Goal: Information Seeking & Learning: Learn about a topic

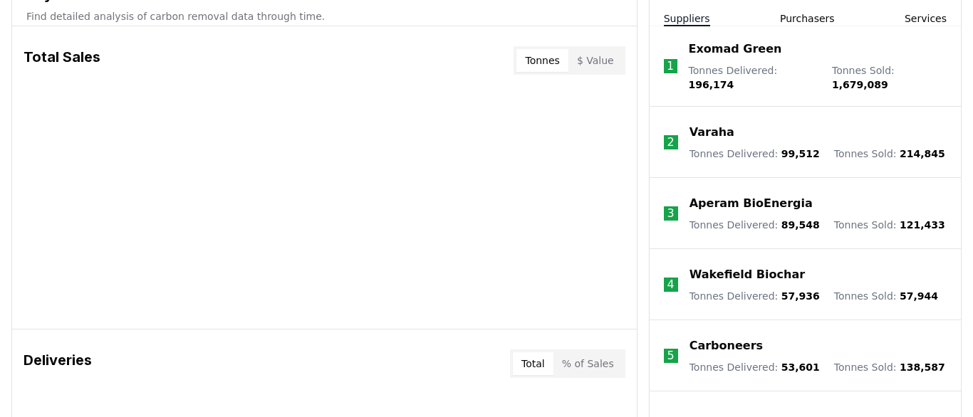
scroll to position [487, 0]
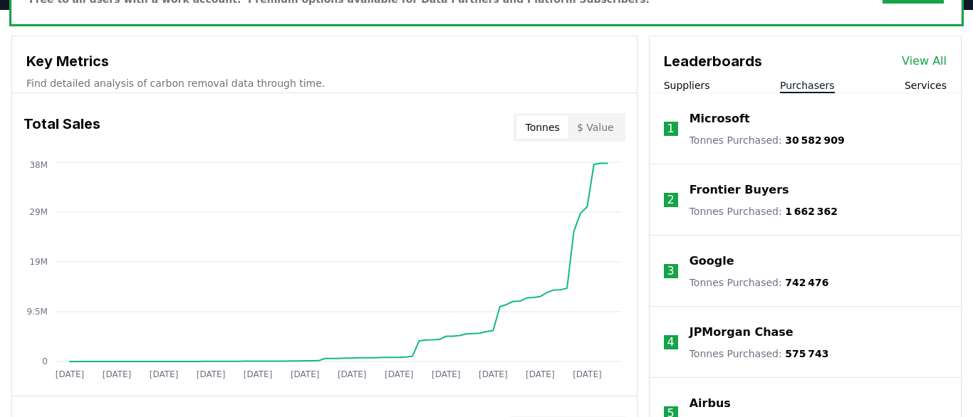
click at [802, 85] on button "Purchasers" at bounding box center [807, 85] width 55 height 14
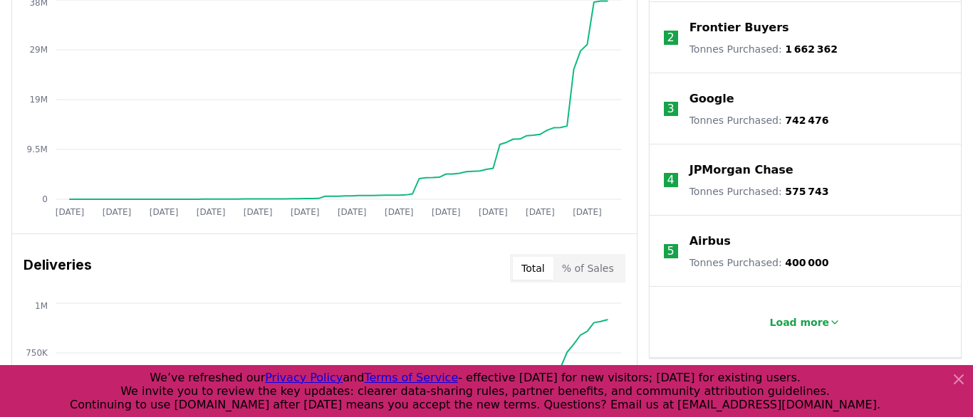
scroll to position [731, 0]
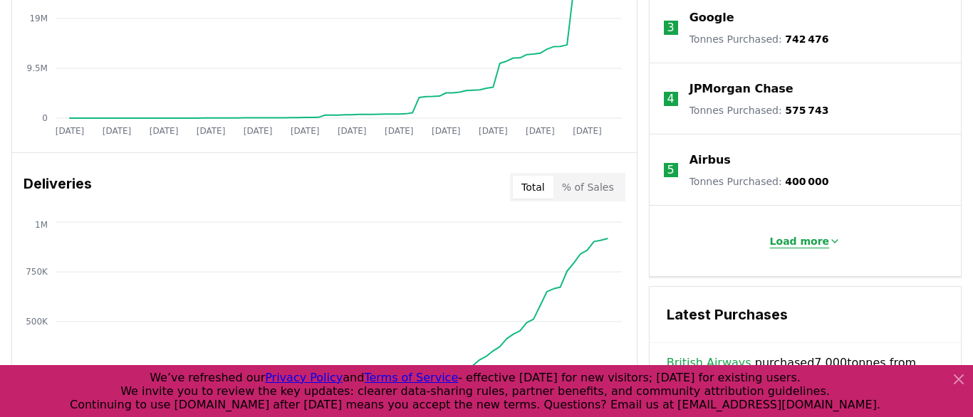
click at [795, 239] on p "Load more" at bounding box center [800, 241] width 60 height 14
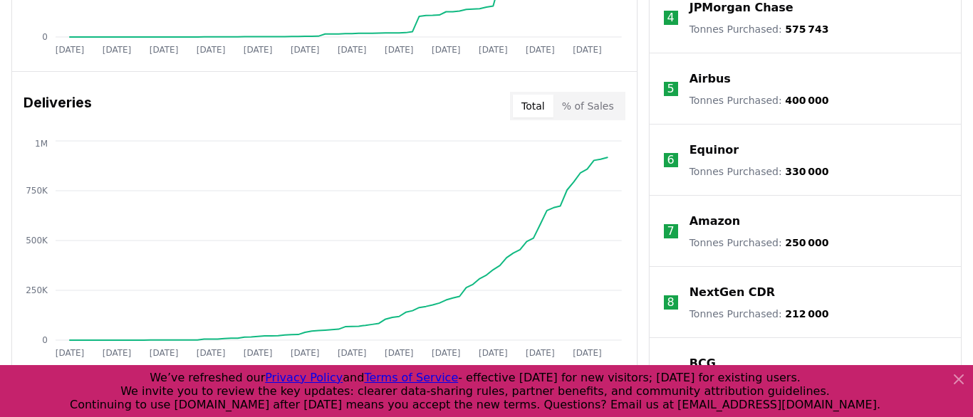
scroll to position [487, 0]
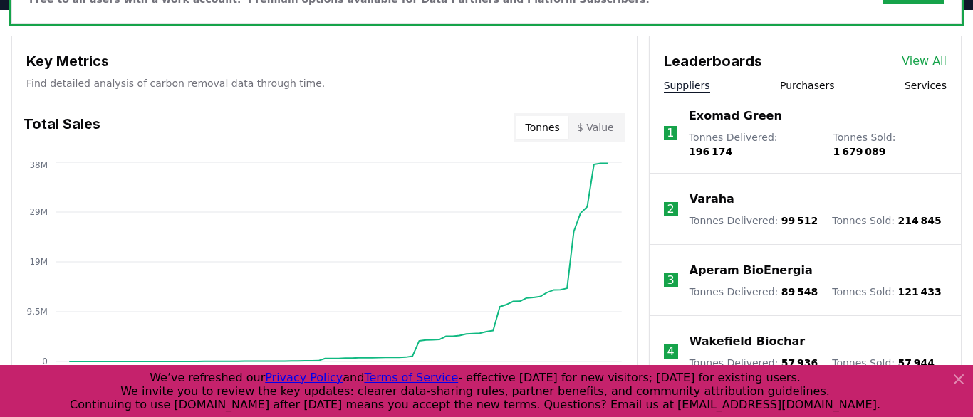
click at [678, 83] on button "Suppliers" at bounding box center [687, 85] width 46 height 14
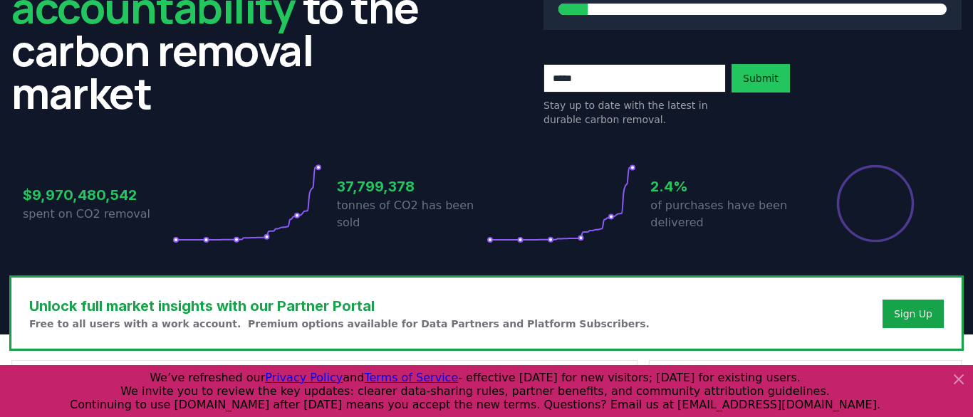
scroll to position [406, 0]
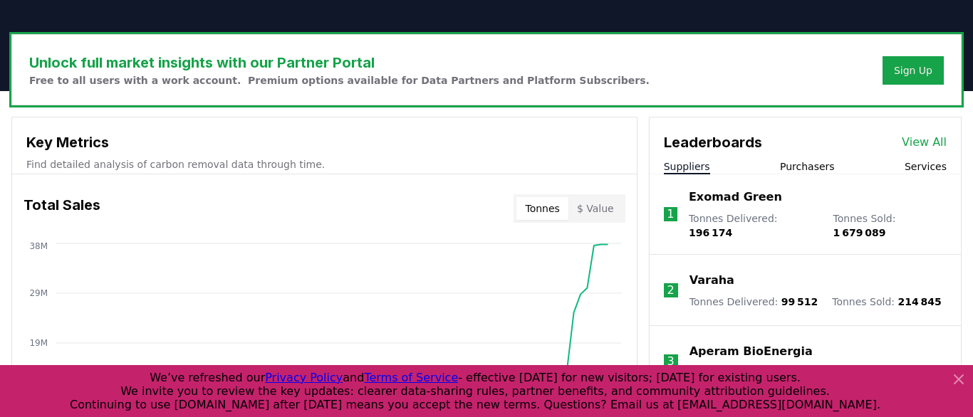
click at [921, 141] on link "View All" at bounding box center [924, 142] width 45 height 17
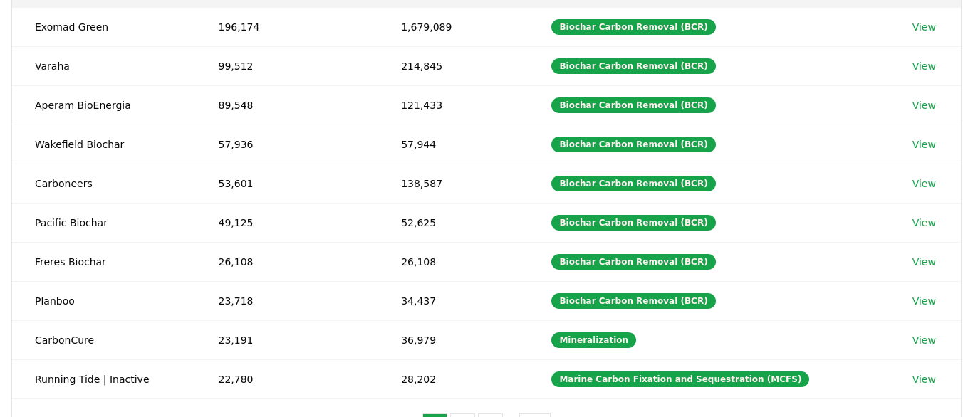
scroll to position [244, 0]
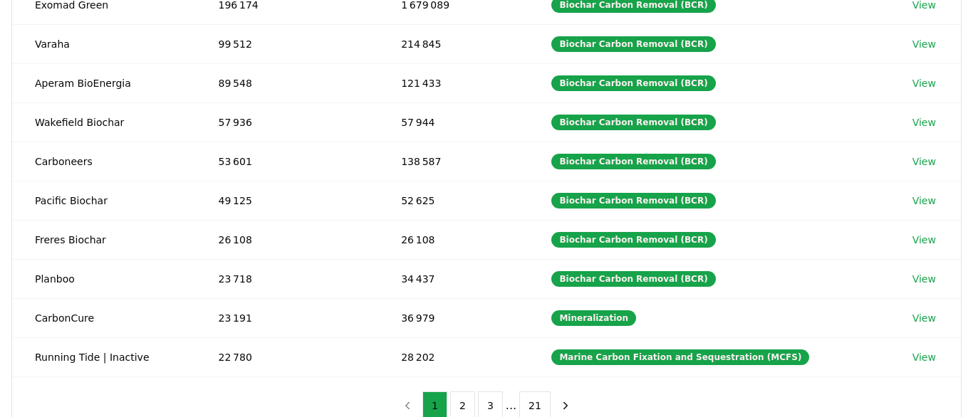
click at [465, 398] on body "CDR . fyi Leaderboards CDR Map Pricing Survey Events Partners About Us Blog Con…" at bounding box center [486, 238] width 973 height 964
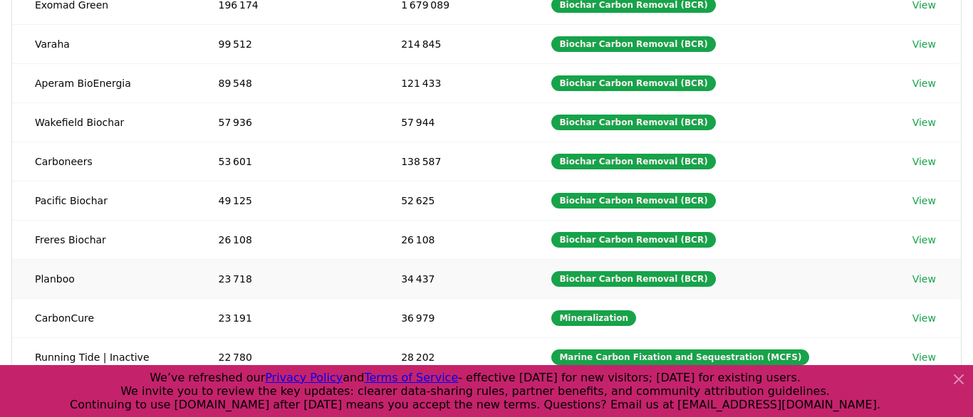
scroll to position [546, 0]
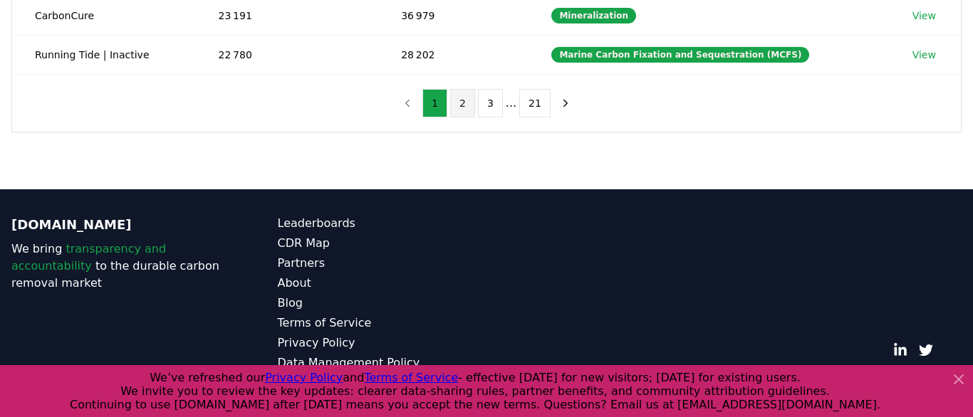
click at [466, 106] on button "2" at bounding box center [462, 103] width 25 height 28
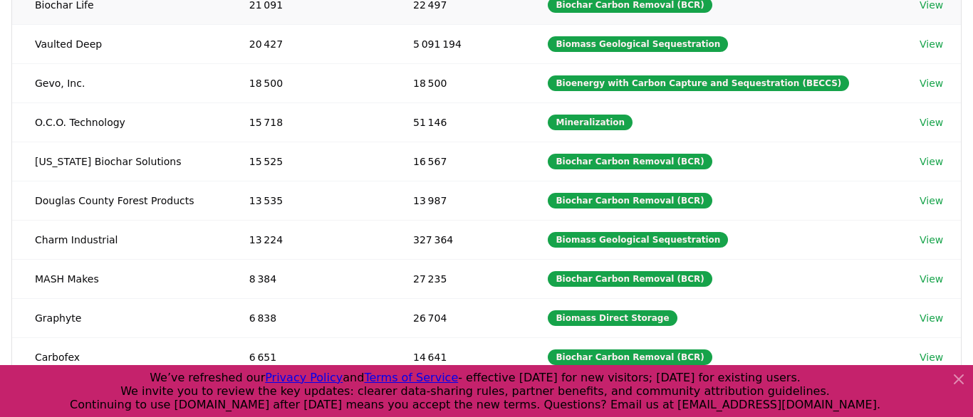
scroll to position [0, 0]
